Goal: Task Accomplishment & Management: Use online tool/utility

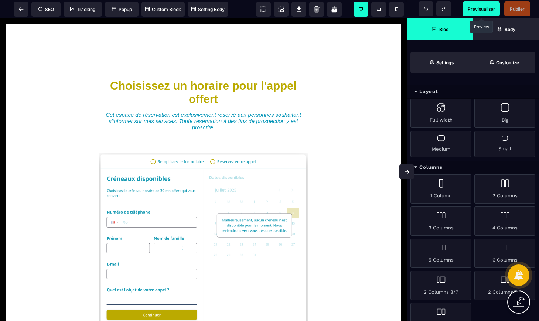
click at [488, 11] on span "Previsualiser" at bounding box center [481, 9] width 27 height 6
click at [25, 7] on span at bounding box center [21, 9] width 15 height 15
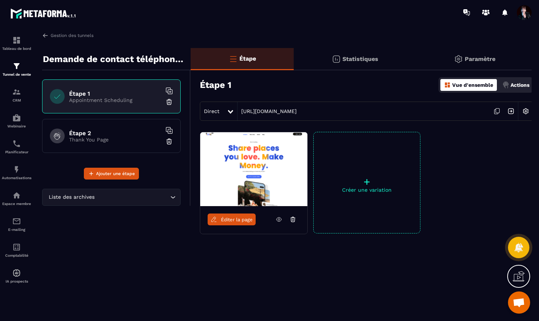
click at [113, 128] on div "Étape 2 Thank You Page" at bounding box center [111, 136] width 139 height 34
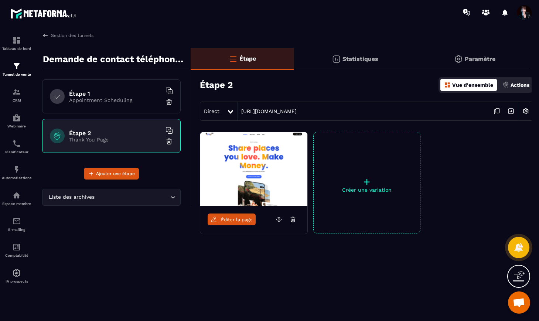
click at [242, 218] on span "Éditer la page" at bounding box center [237, 220] width 32 height 6
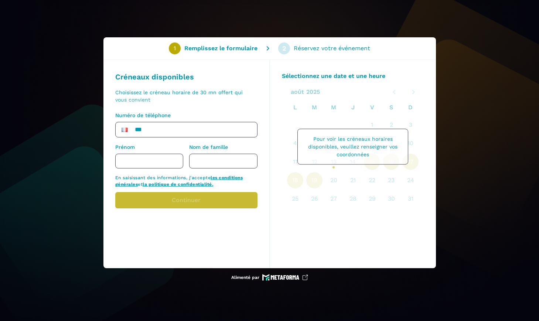
click at [213, 130] on input "***" at bounding box center [187, 129] width 142 height 15
click at [485, 55] on div "1 Remplissez le formulaire 2 Réservez votre événement Créneaux disponibles Choi…" at bounding box center [269, 160] width 539 height 321
